Goal: Task Accomplishment & Management: Manage account settings

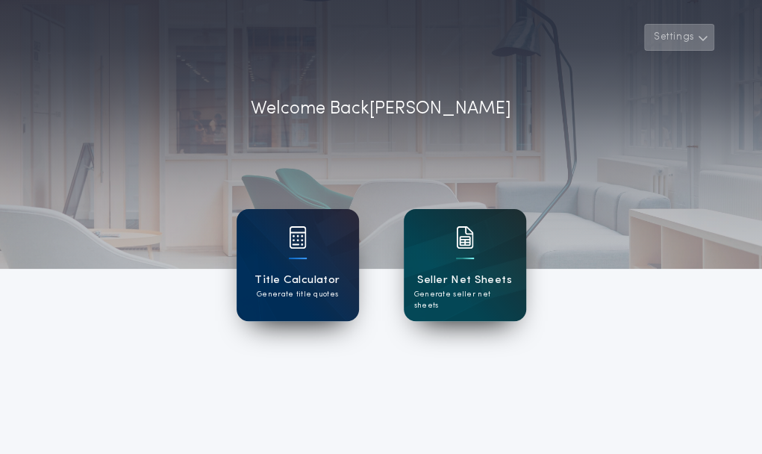
click at [705, 35] on icon "button" at bounding box center [703, 38] width 11 height 18
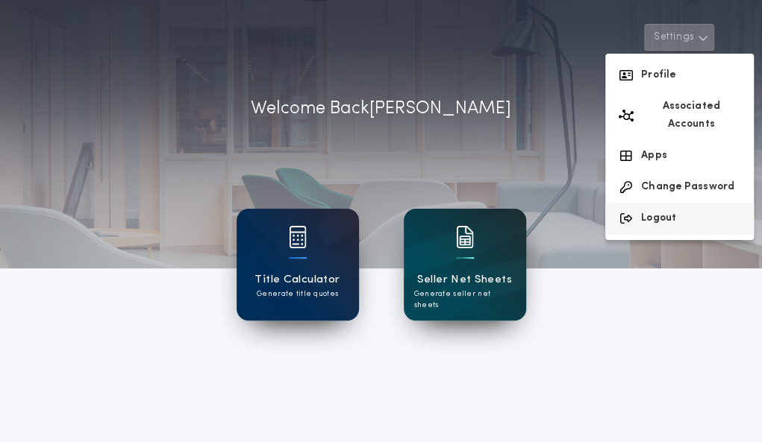
scroll to position [0, 32]
click at [698, 203] on button "Logout" at bounding box center [679, 218] width 148 height 31
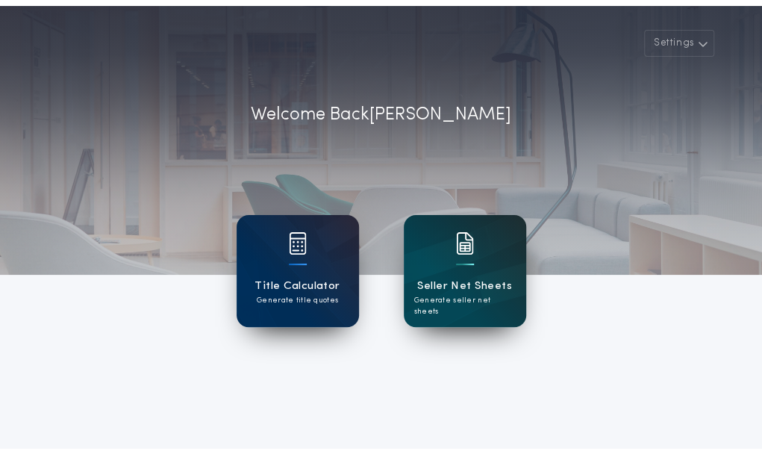
scroll to position [0, 0]
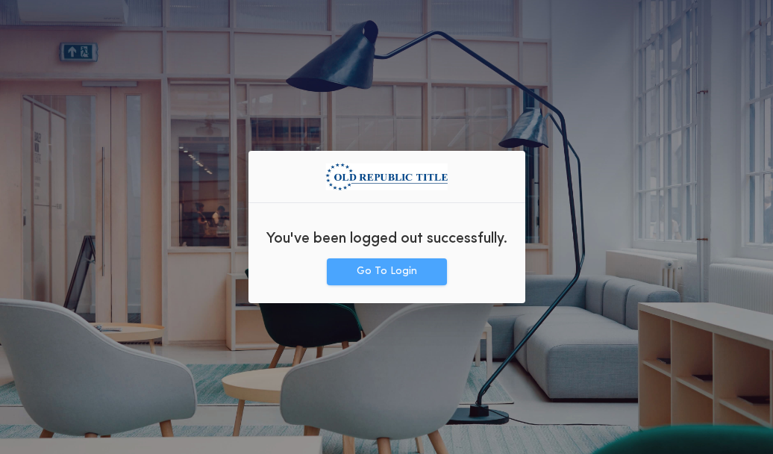
click at [378, 268] on button "Go To Login" at bounding box center [387, 271] width 120 height 27
click at [390, 270] on button "Go To Login" at bounding box center [387, 271] width 120 height 27
drag, startPoint x: 388, startPoint y: 269, endPoint x: 382, endPoint y: 281, distance: 13.3
click at [382, 281] on button "Go To Login" at bounding box center [387, 271] width 120 height 27
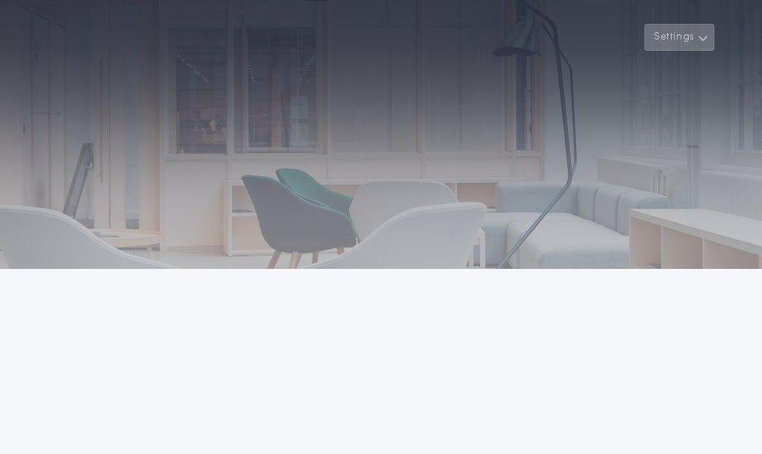
click at [702, 35] on icon "button" at bounding box center [703, 38] width 11 height 18
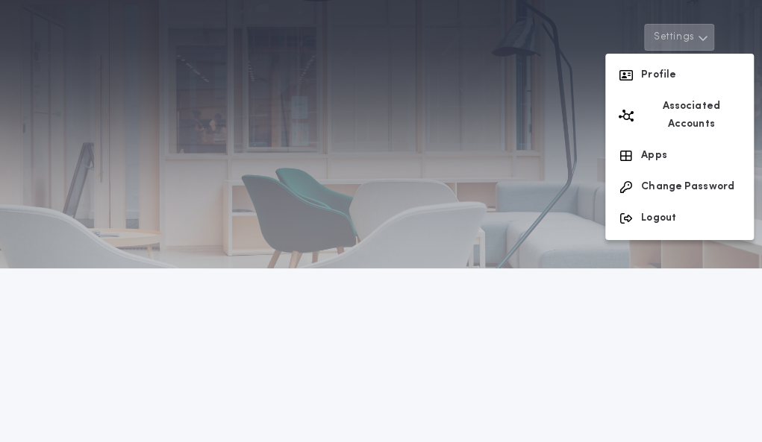
click at [582, 114] on div at bounding box center [381, 134] width 762 height 269
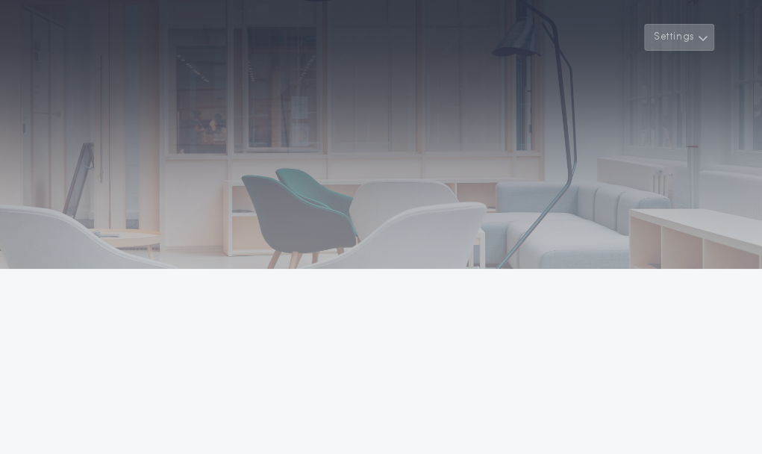
click at [701, 34] on icon "button" at bounding box center [703, 38] width 11 height 18
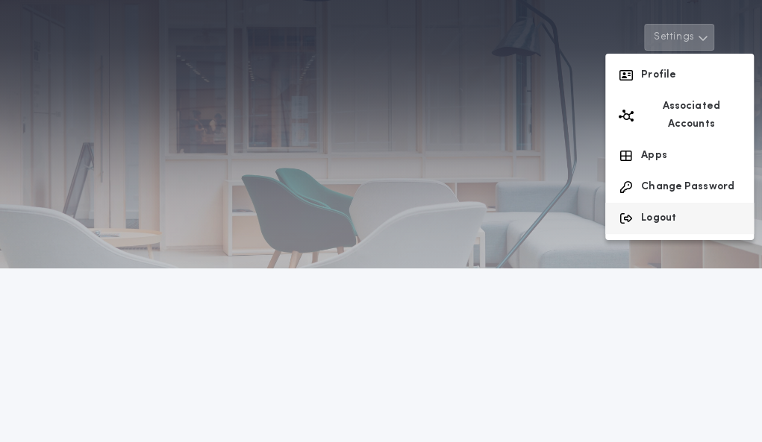
click at [695, 203] on button "Logout" at bounding box center [679, 218] width 148 height 31
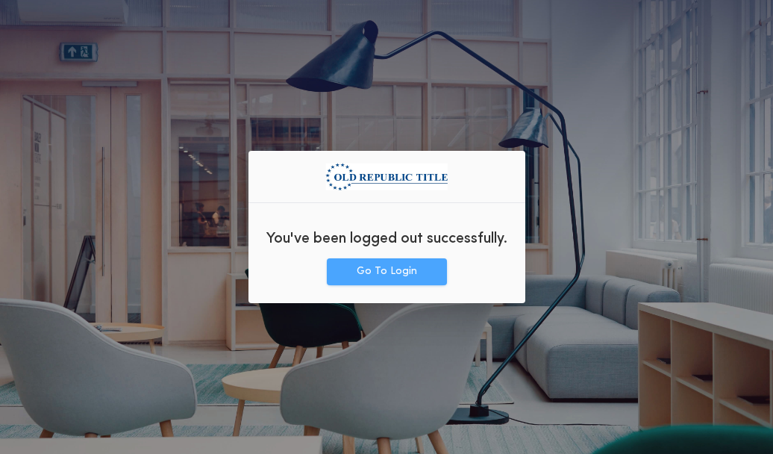
click at [388, 267] on button "Go To Login" at bounding box center [387, 271] width 120 height 27
click at [385, 270] on button "Go To Login" at bounding box center [387, 271] width 120 height 27
click at [652, 259] on div "You've been logged out successfully. Go To Login" at bounding box center [386, 227] width 773 height 454
click at [407, 272] on button "Go To Login" at bounding box center [387, 271] width 120 height 27
